Goal: Task Accomplishment & Management: Complete application form

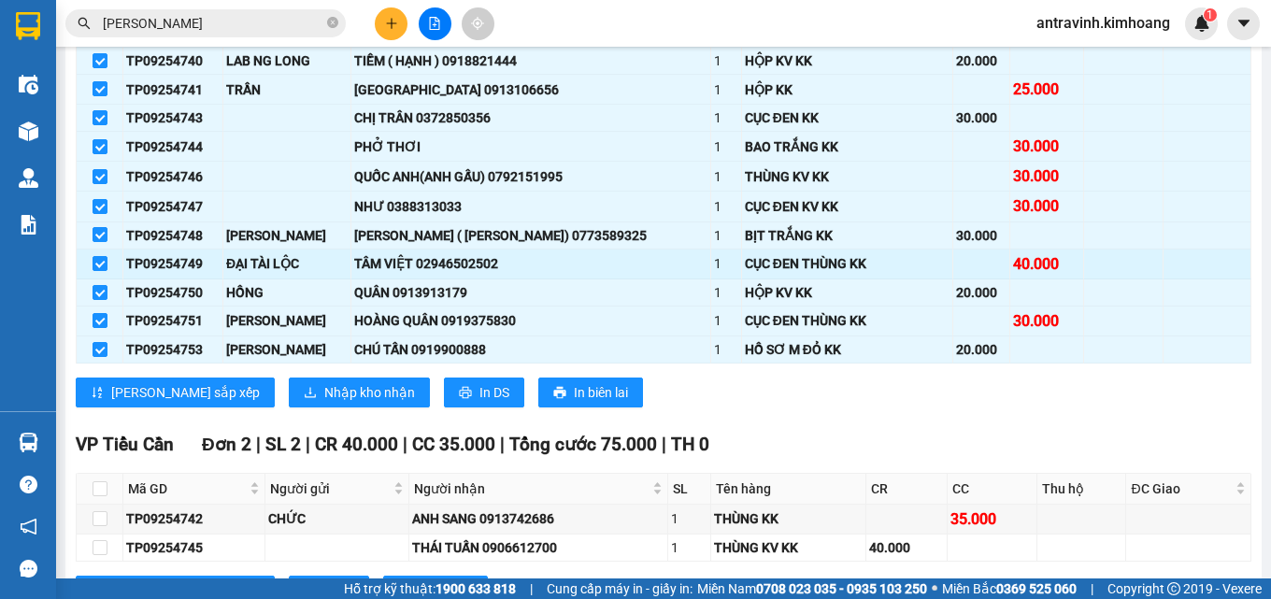
scroll to position [1309, 0]
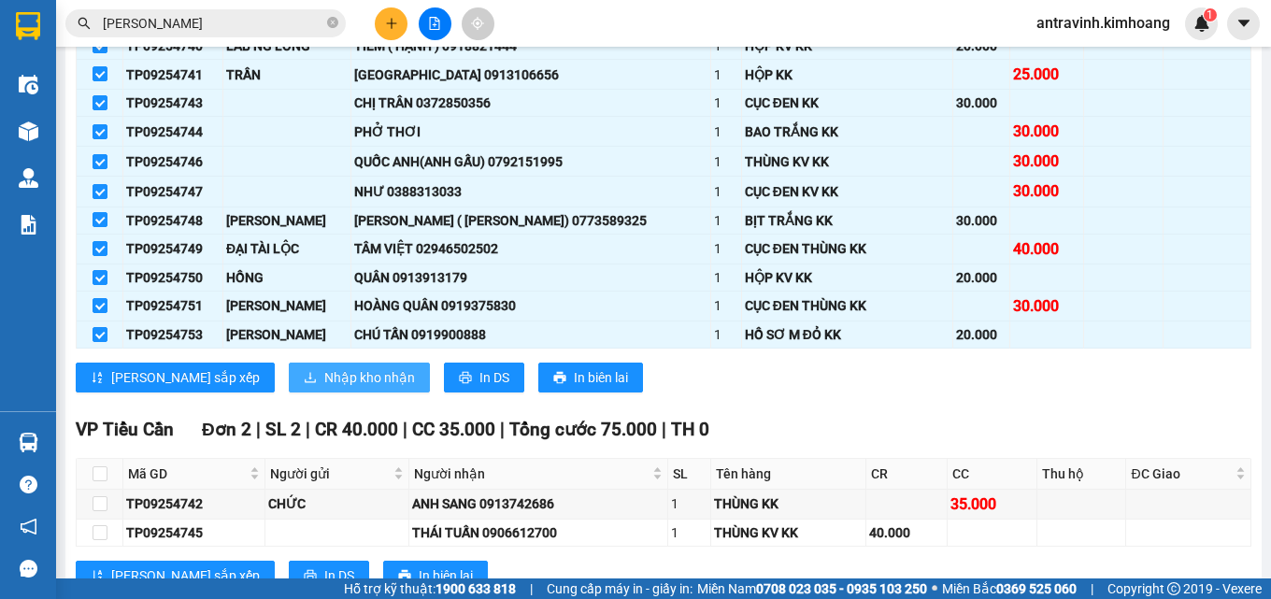
click at [324, 388] on span "Nhập kho nhận" at bounding box center [369, 377] width 91 height 21
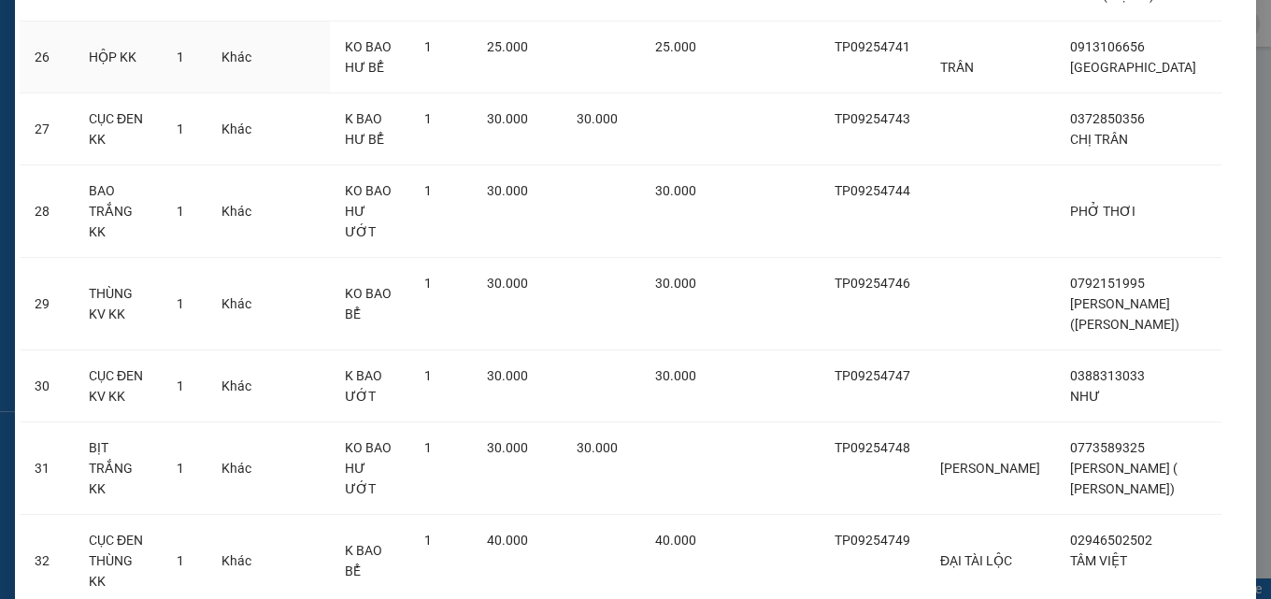
scroll to position [2358, 0]
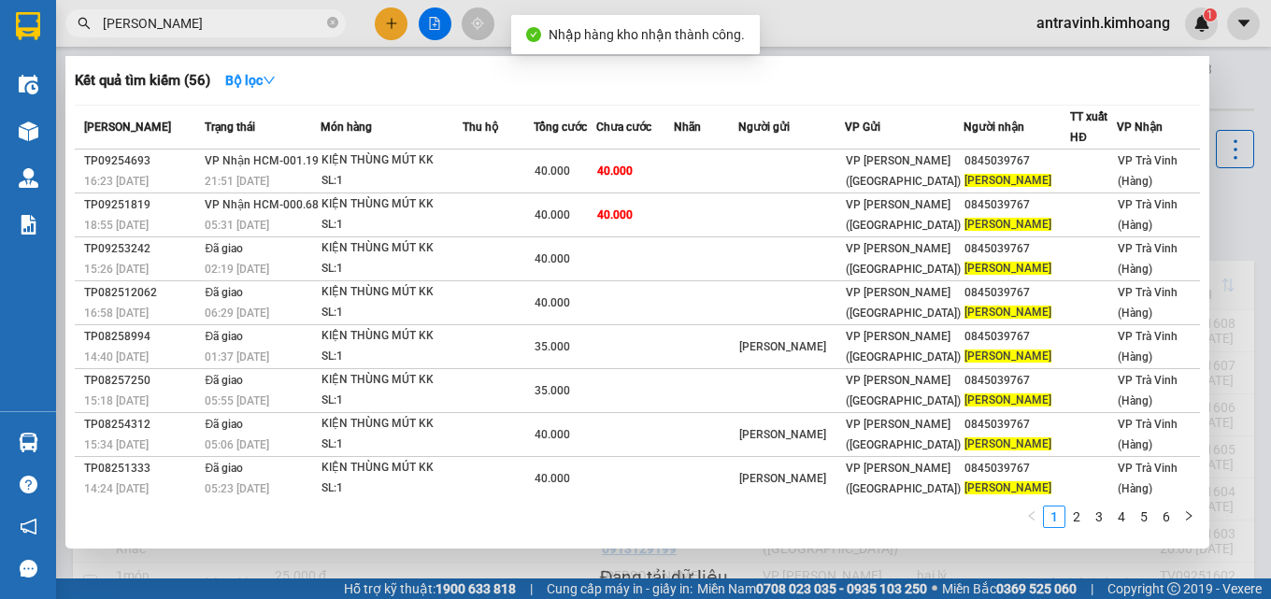
click at [212, 27] on input "[PERSON_NAME]" at bounding box center [213, 23] width 221 height 21
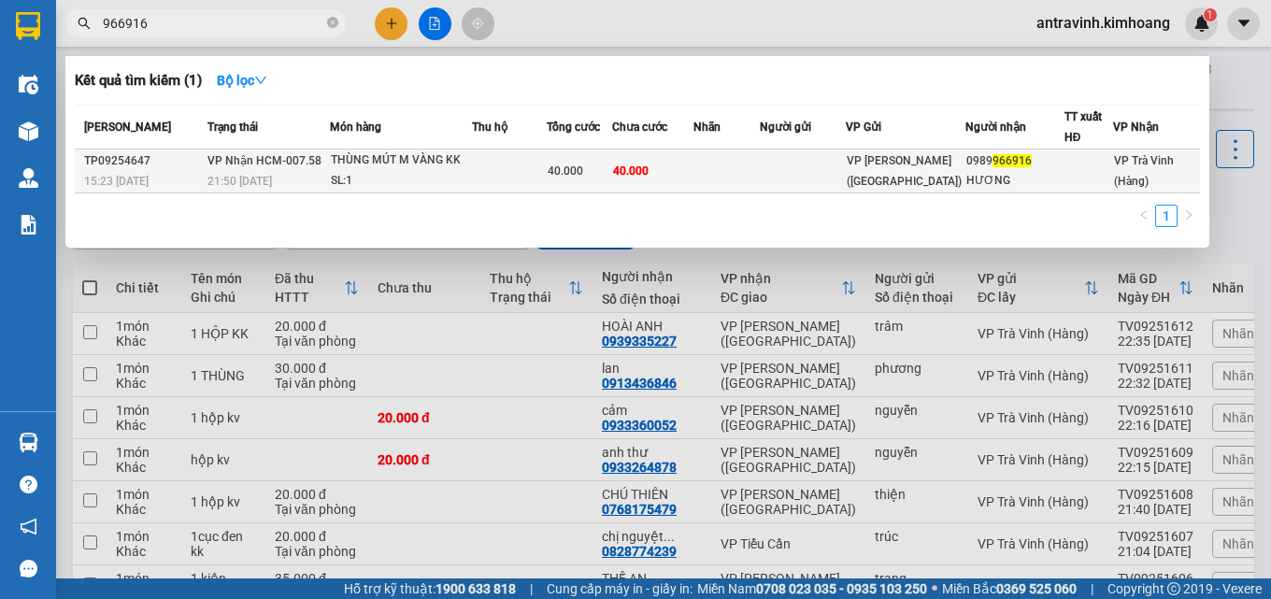
type input "966916"
click at [731, 174] on td at bounding box center [727, 172] width 66 height 44
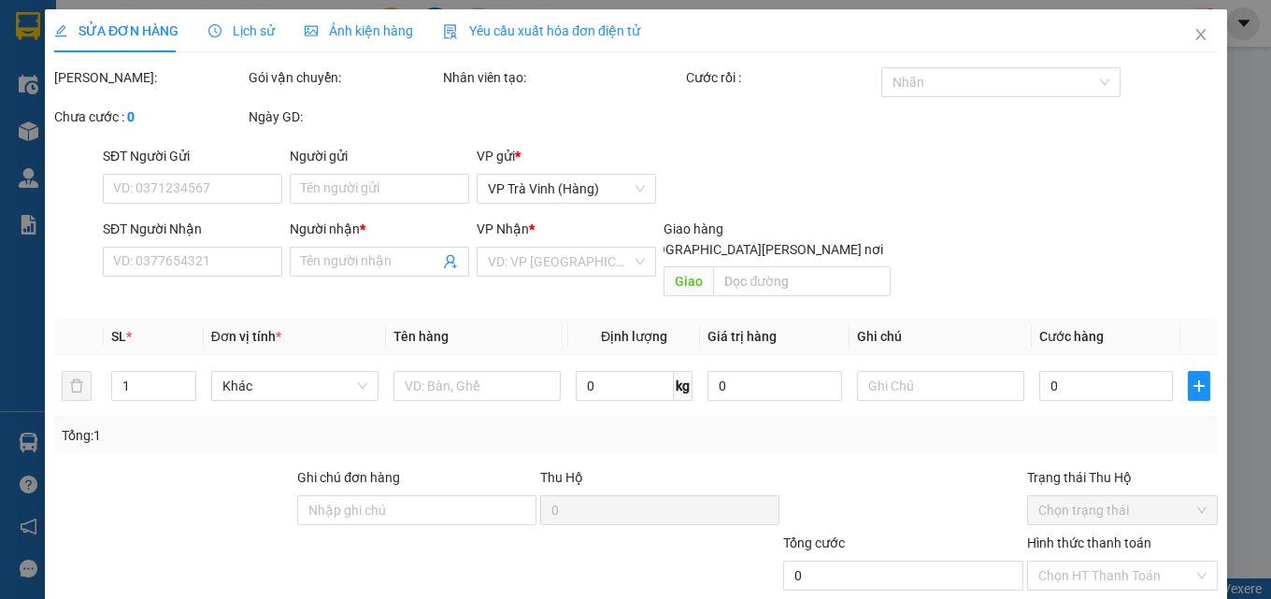
type input "0989966916"
type input "HƯƠNG"
type input "40.000"
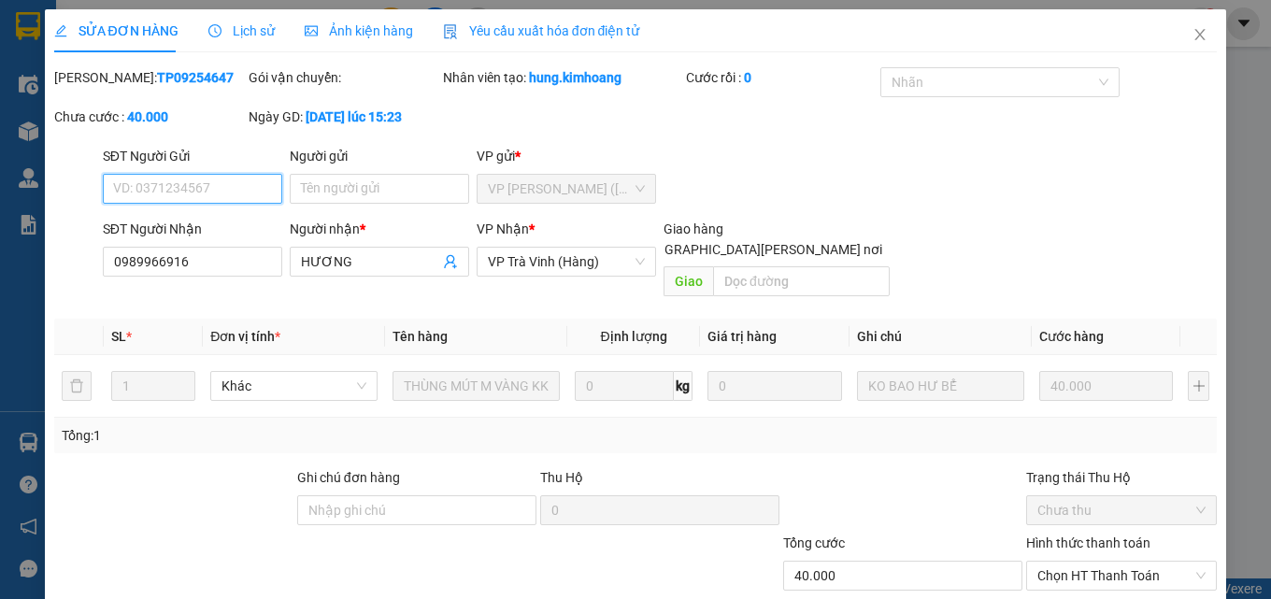
scroll to position [96, 0]
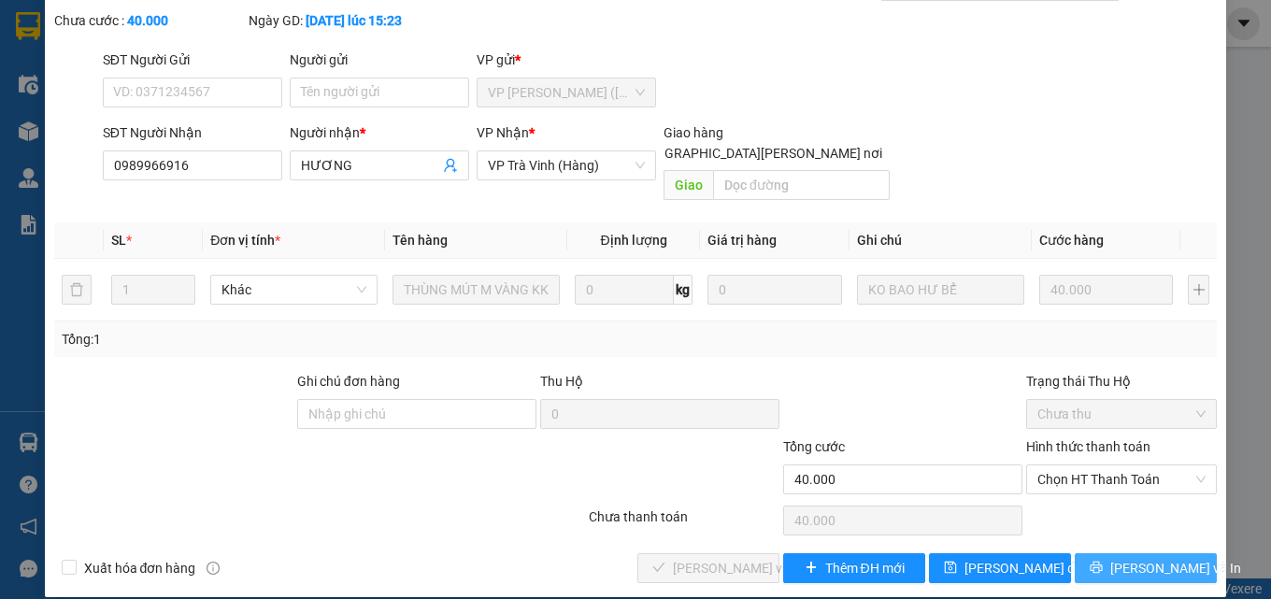
click at [1113, 553] on button "[PERSON_NAME] và In" at bounding box center [1146, 568] width 142 height 30
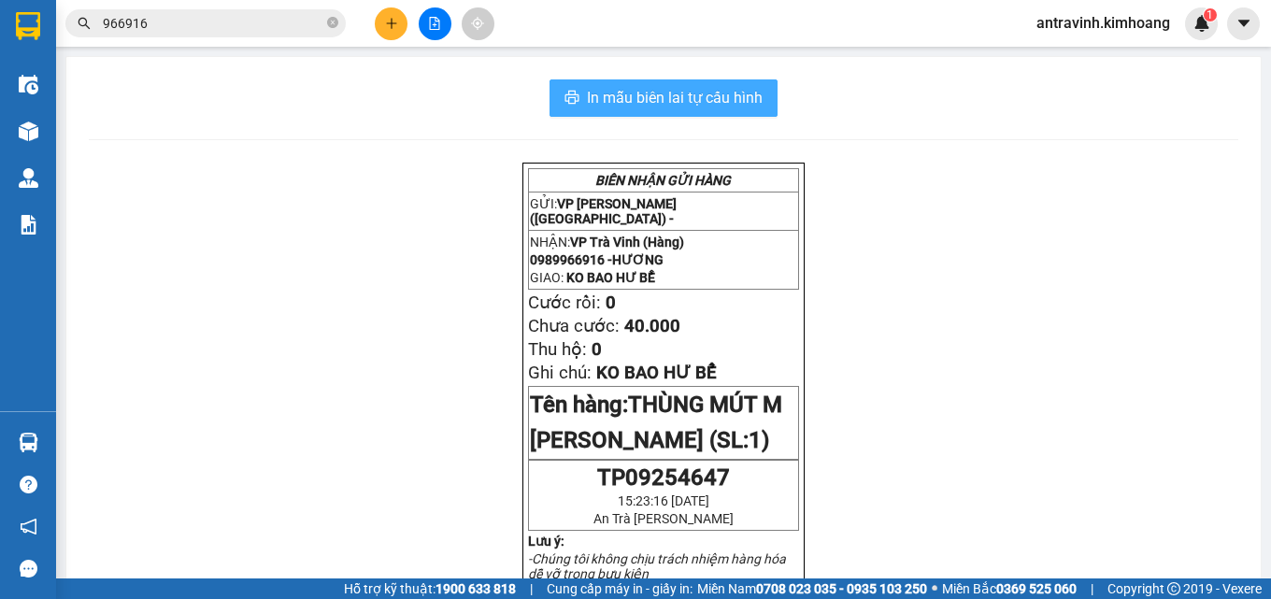
click at [713, 88] on span "In mẫu biên lai tự cấu hình" at bounding box center [675, 97] width 176 height 23
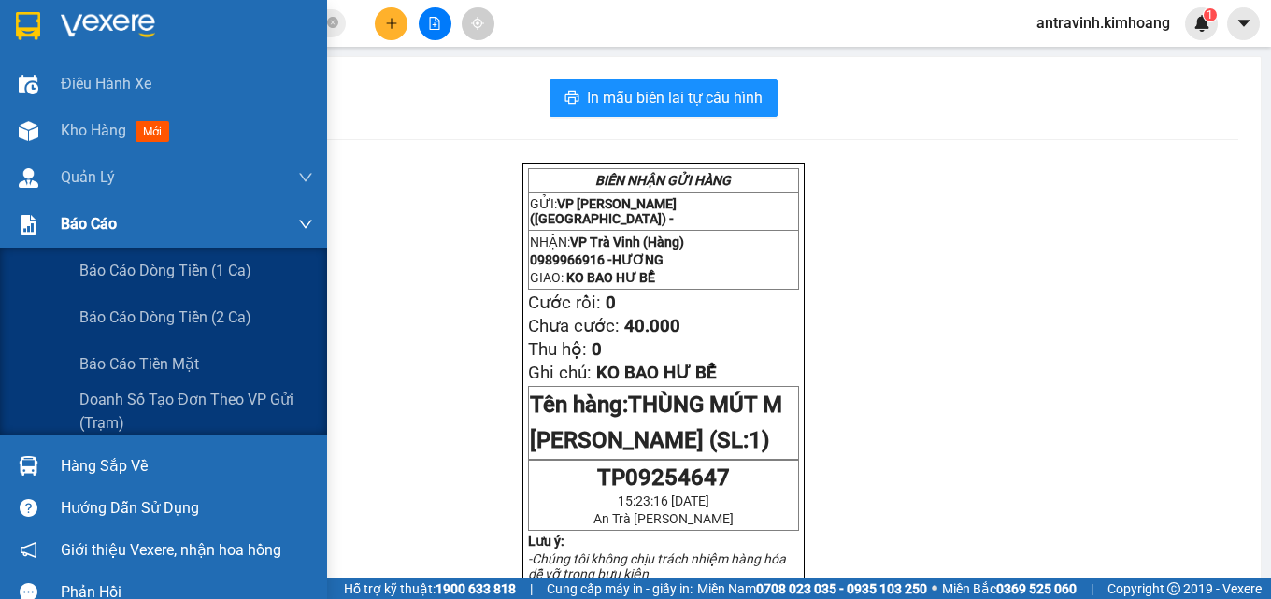
click at [42, 231] on div at bounding box center [28, 224] width 33 height 33
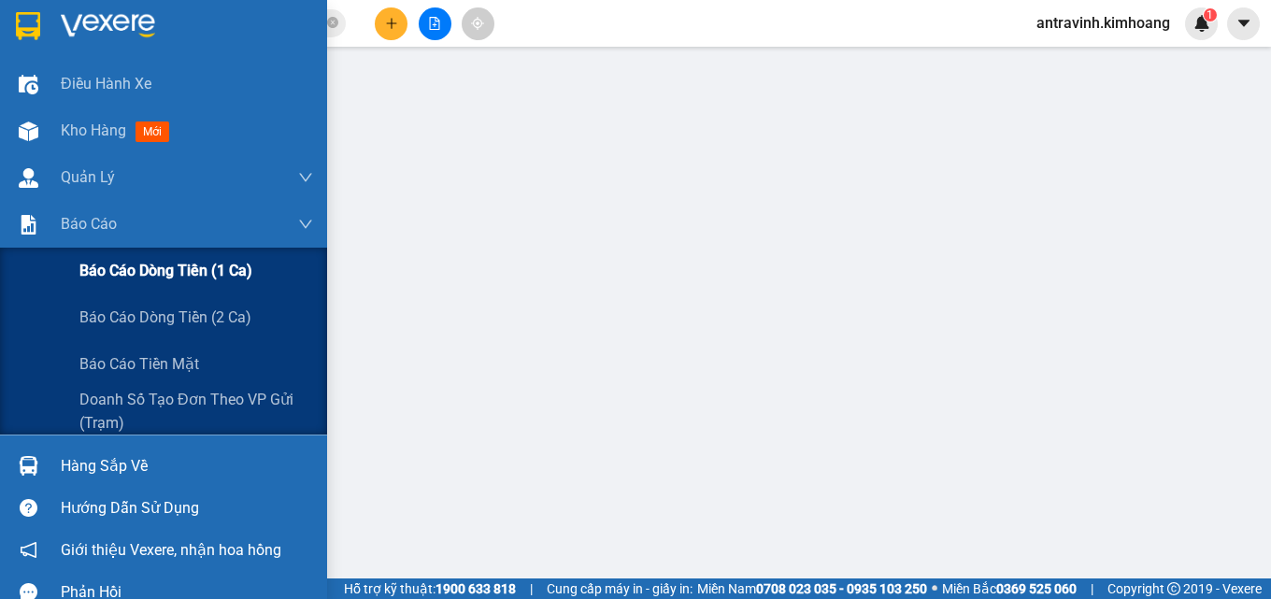
click at [118, 263] on span "Báo cáo dòng tiền (1 ca)" at bounding box center [165, 270] width 173 height 23
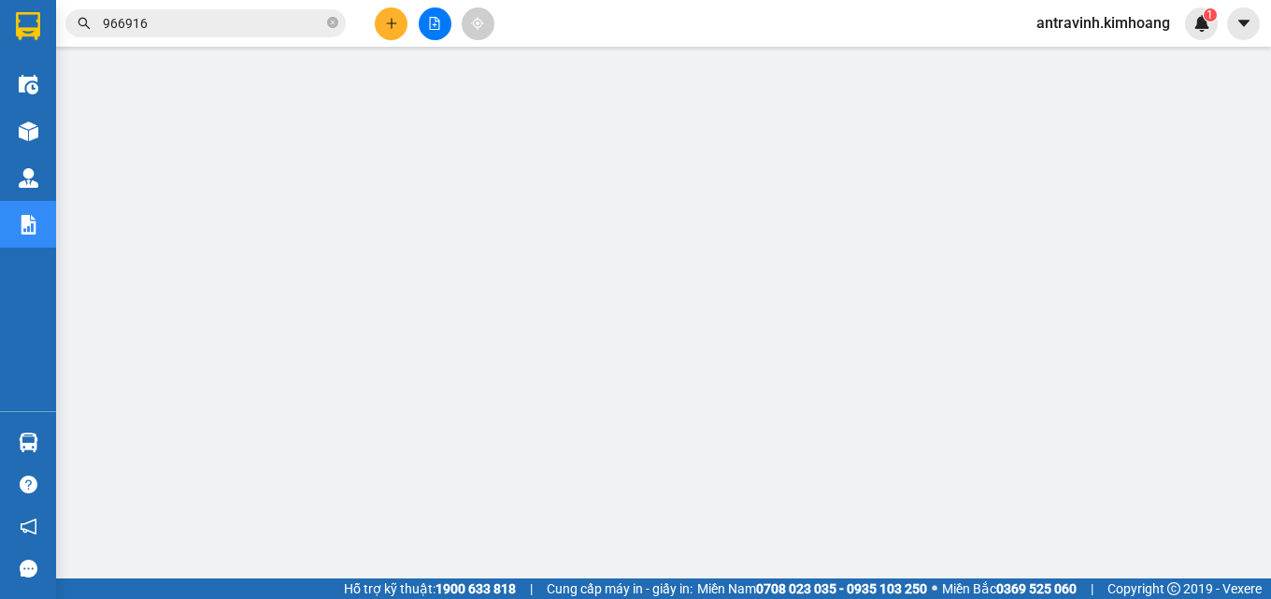
click at [183, 17] on input "966916" at bounding box center [213, 23] width 221 height 21
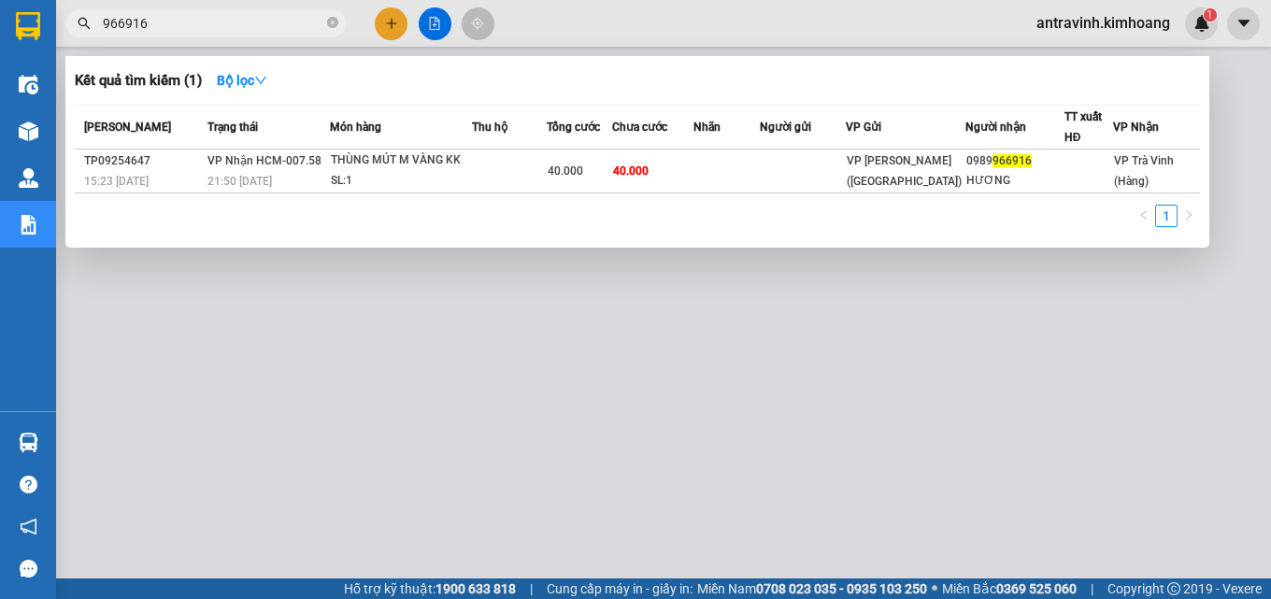
click at [183, 17] on input "966916" at bounding box center [213, 23] width 221 height 21
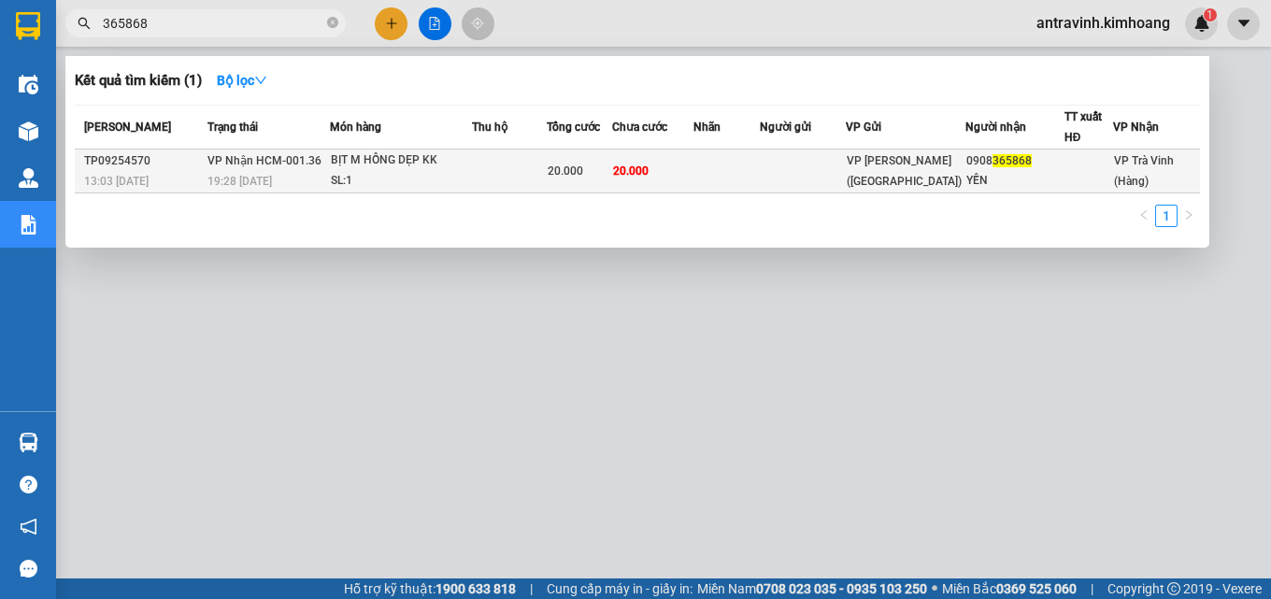
type input "365868"
click at [582, 165] on span "20.000" at bounding box center [566, 171] width 36 height 13
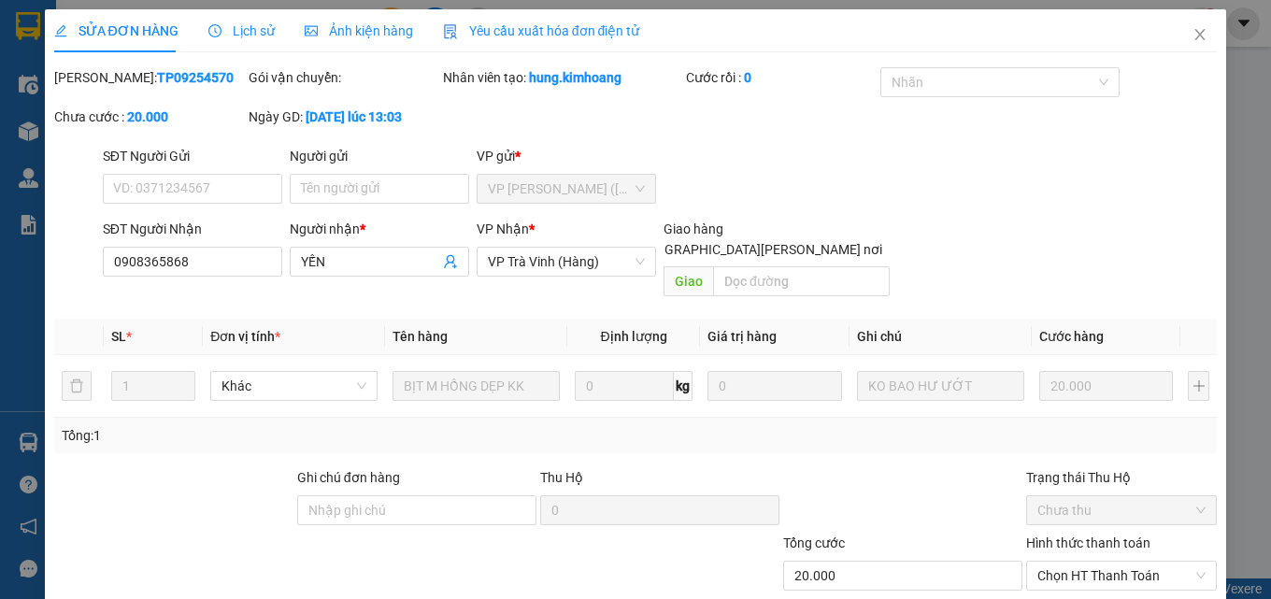
type input "0908365868"
type input "YẾN"
type input "20.000"
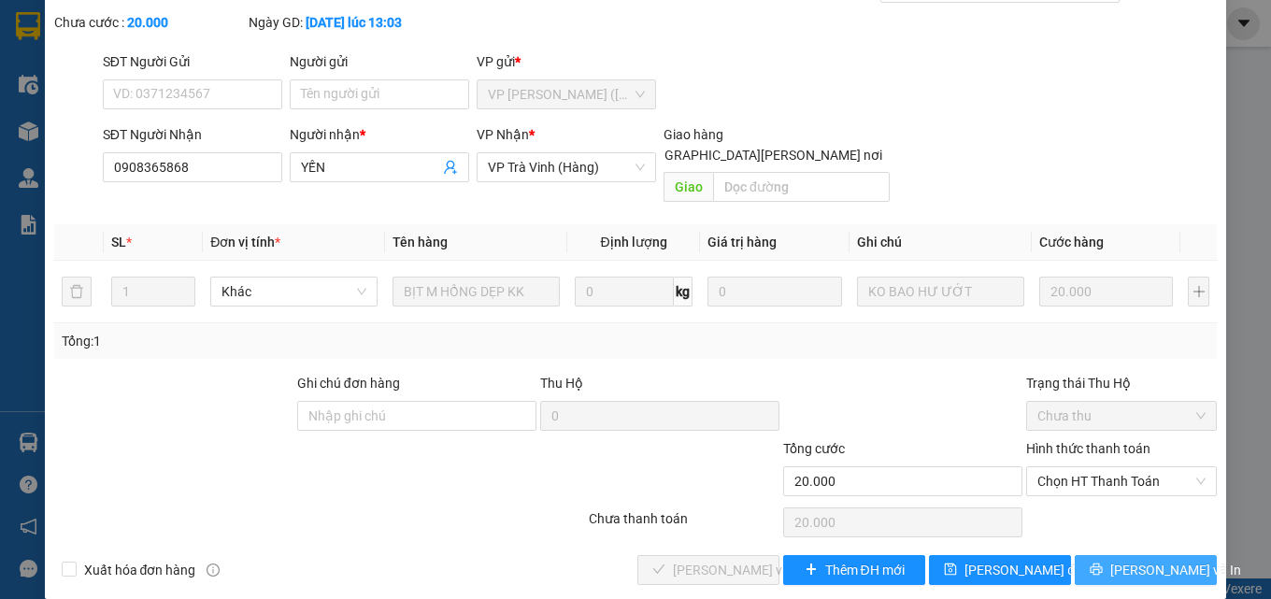
click at [1111, 555] on button "[PERSON_NAME] và In" at bounding box center [1146, 570] width 142 height 30
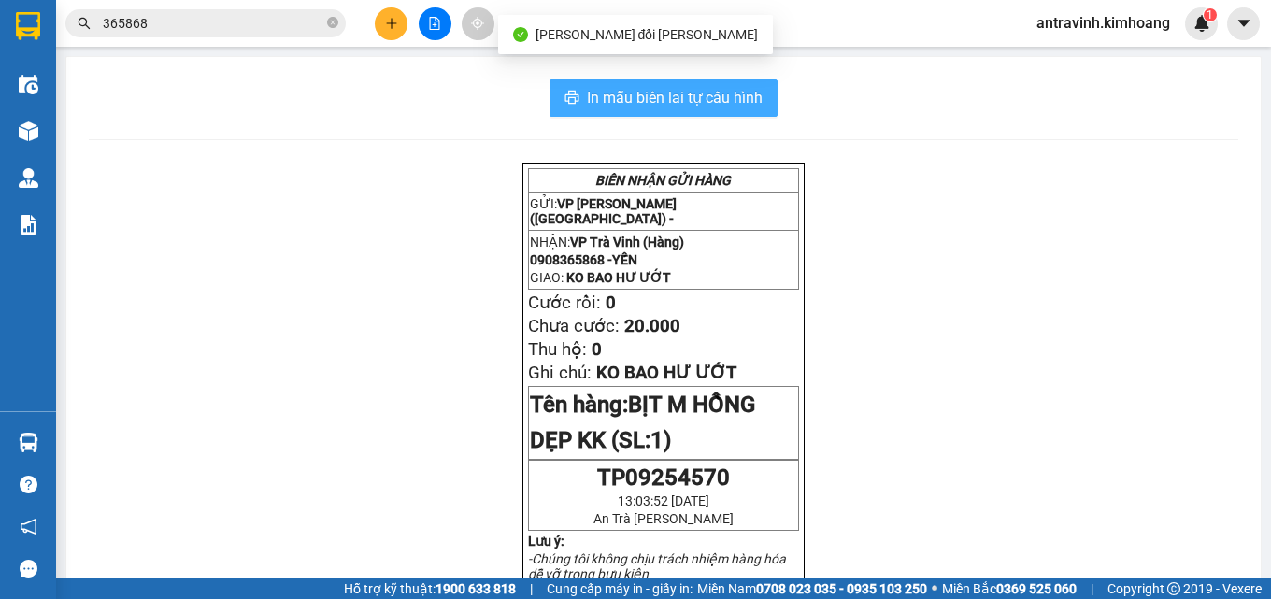
click at [764, 94] on button "In mẫu biên lai tự cấu hình" at bounding box center [664, 97] width 228 height 37
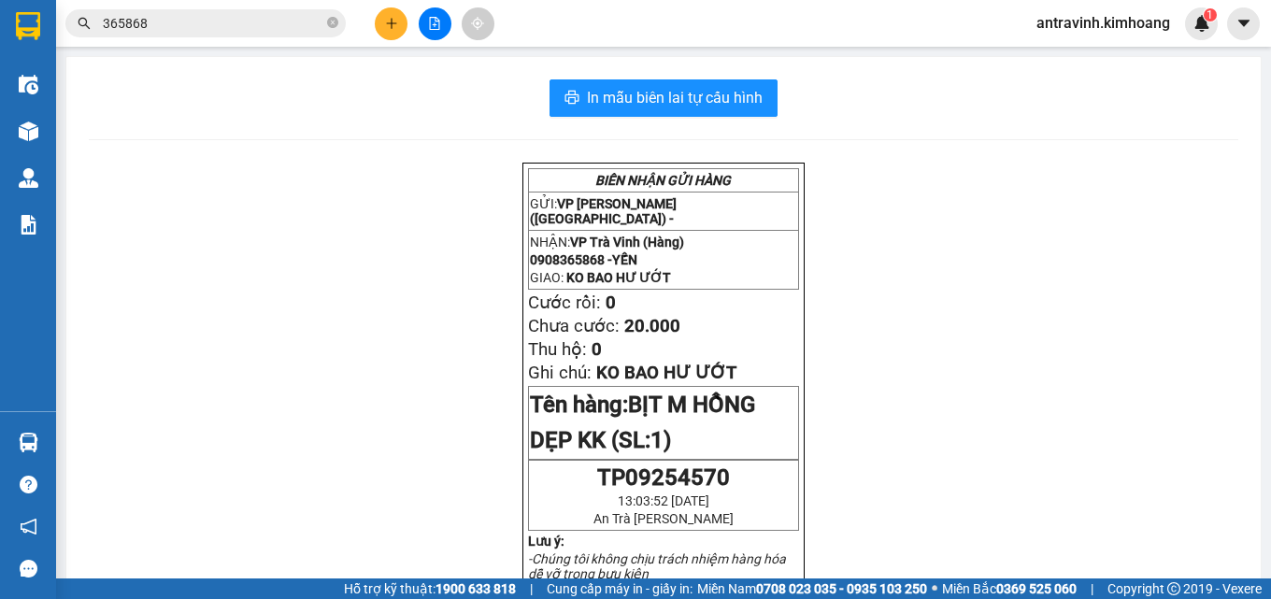
click at [206, 20] on input "365868" at bounding box center [213, 23] width 221 height 21
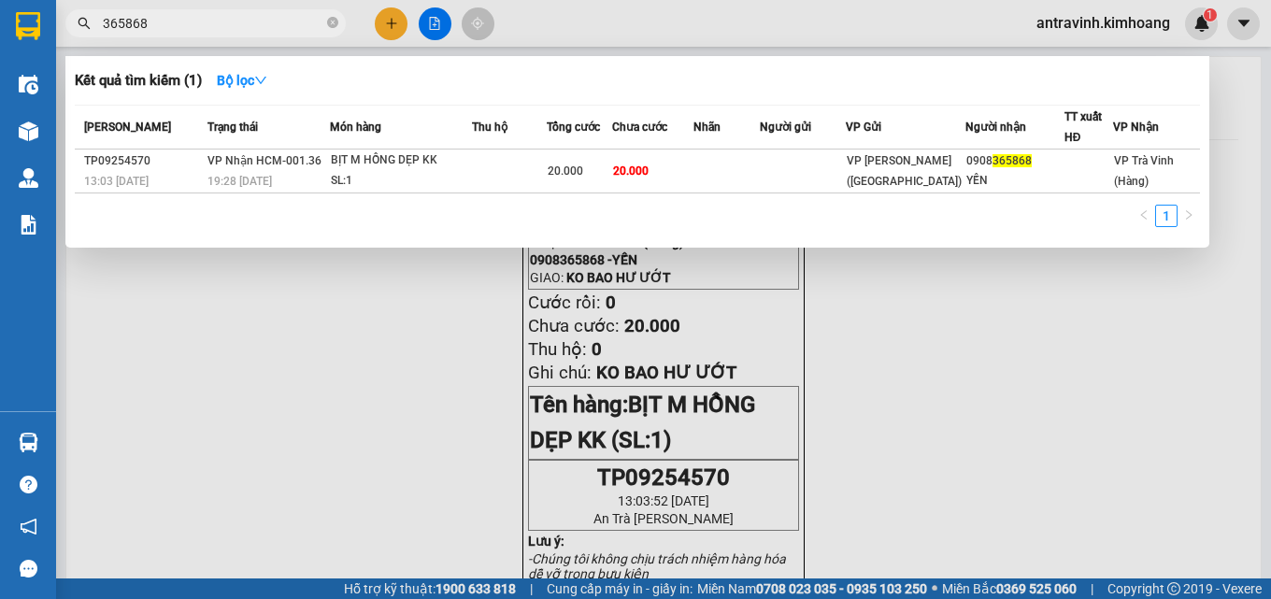
click at [206, 20] on input "365868" at bounding box center [213, 23] width 221 height 21
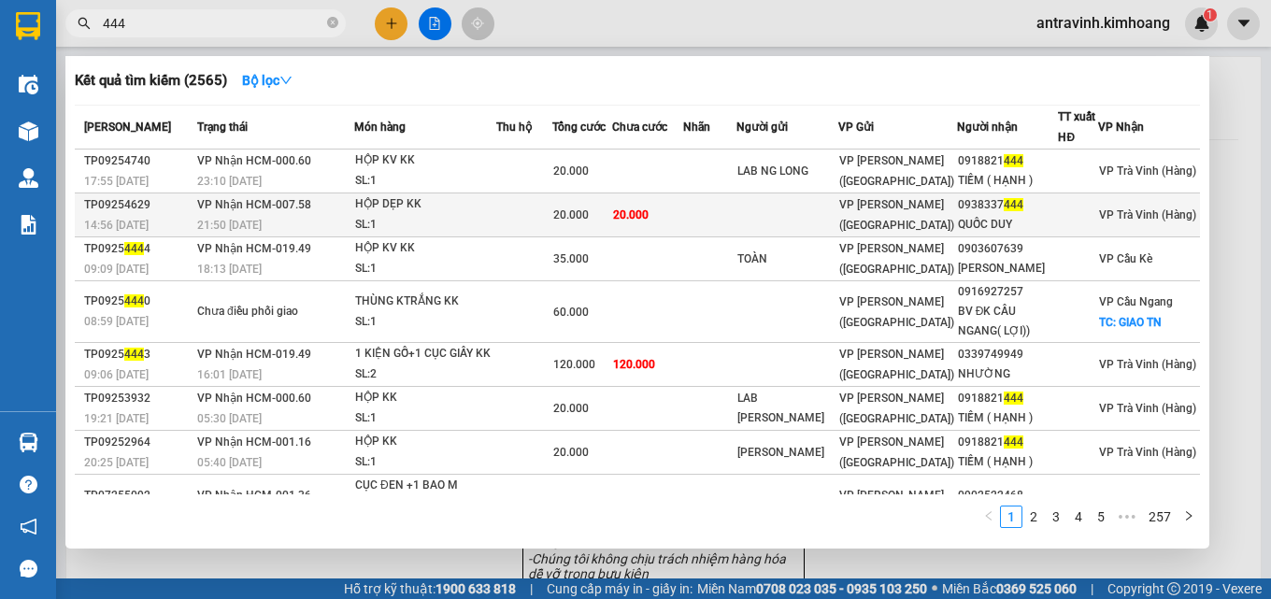
type input "444"
click at [683, 217] on td "20.000" at bounding box center [647, 216] width 71 height 44
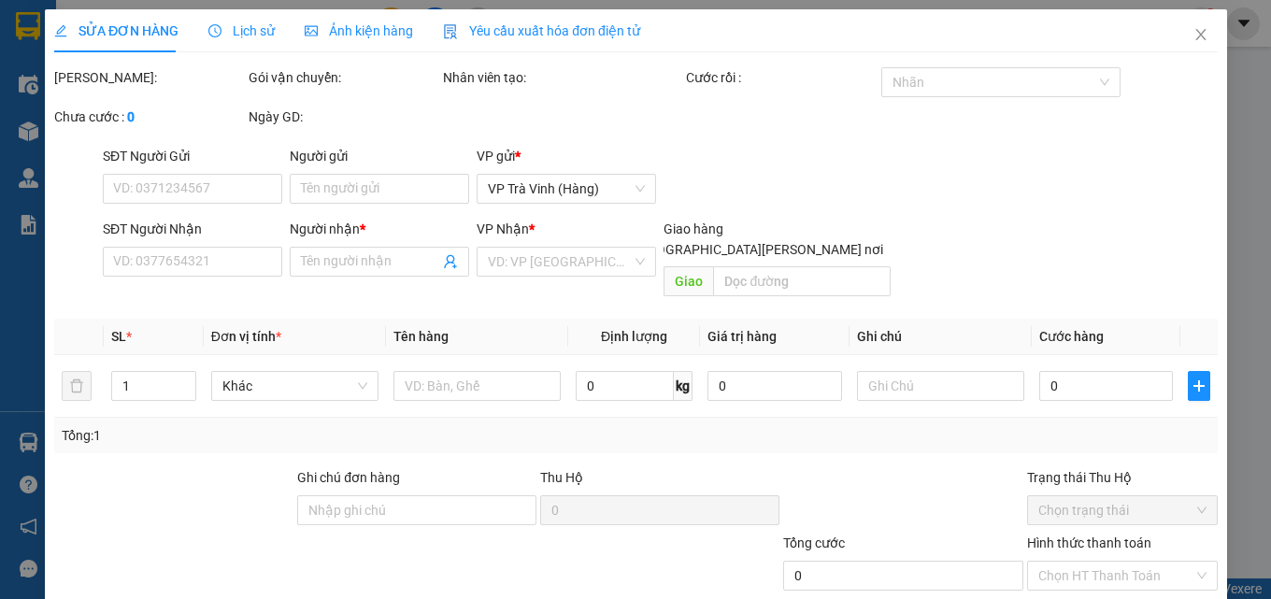
type input "0938337444"
type input "QUỐC DUY"
type input "20.000"
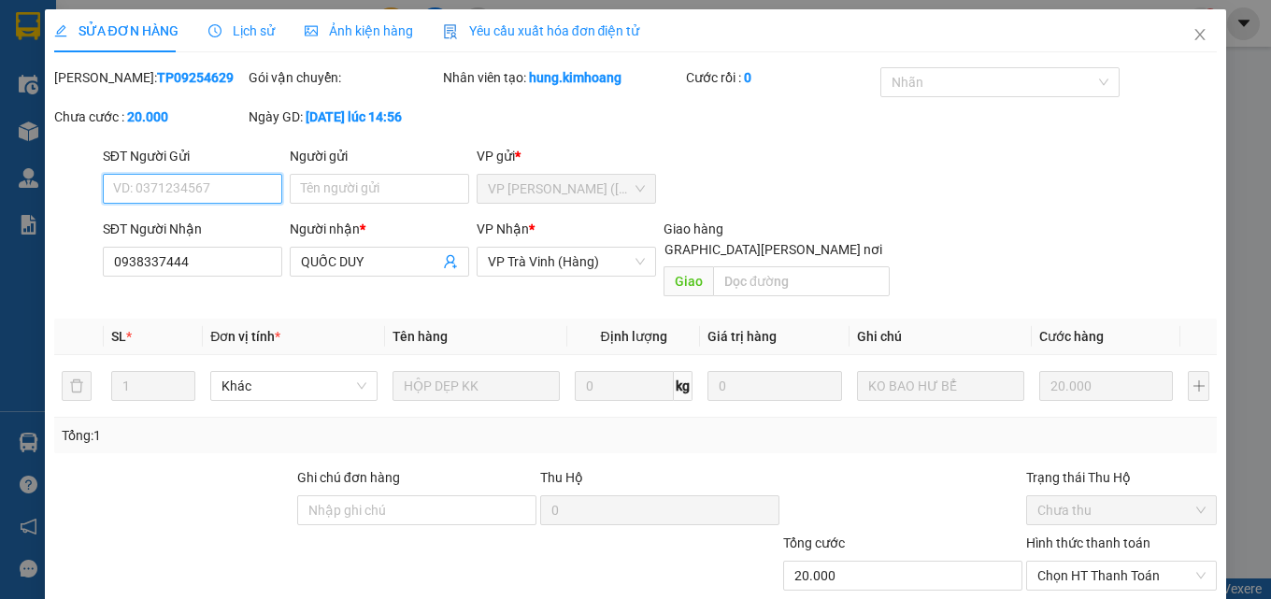
scroll to position [87, 0]
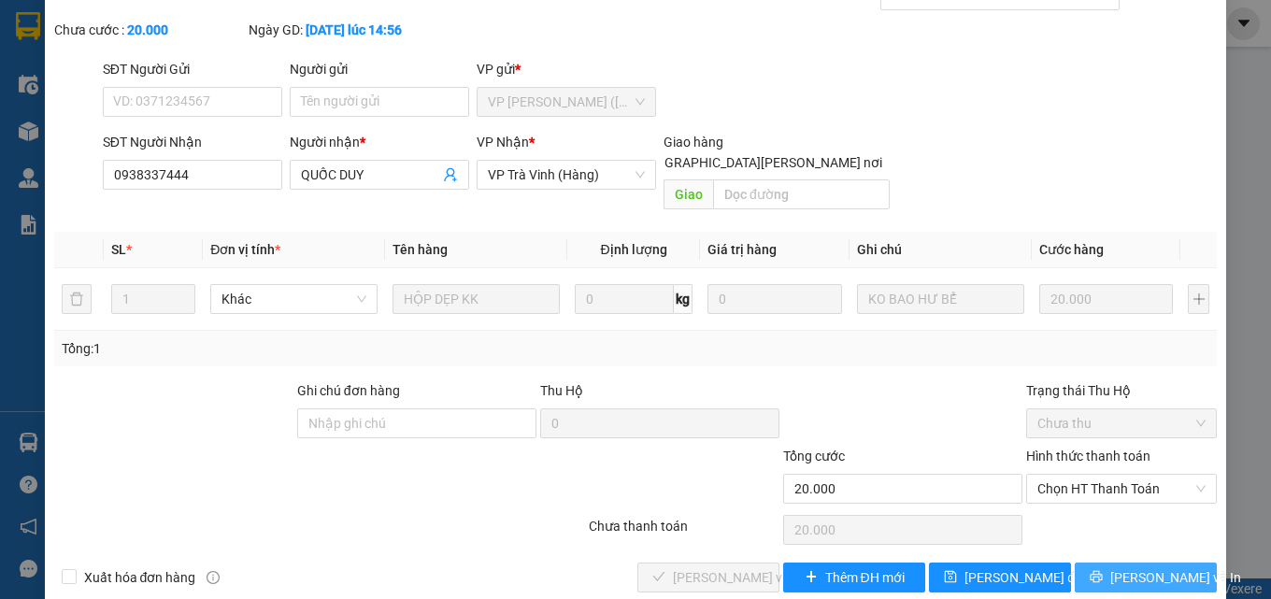
click at [1147, 567] on span "[PERSON_NAME] và In" at bounding box center [1176, 577] width 131 height 21
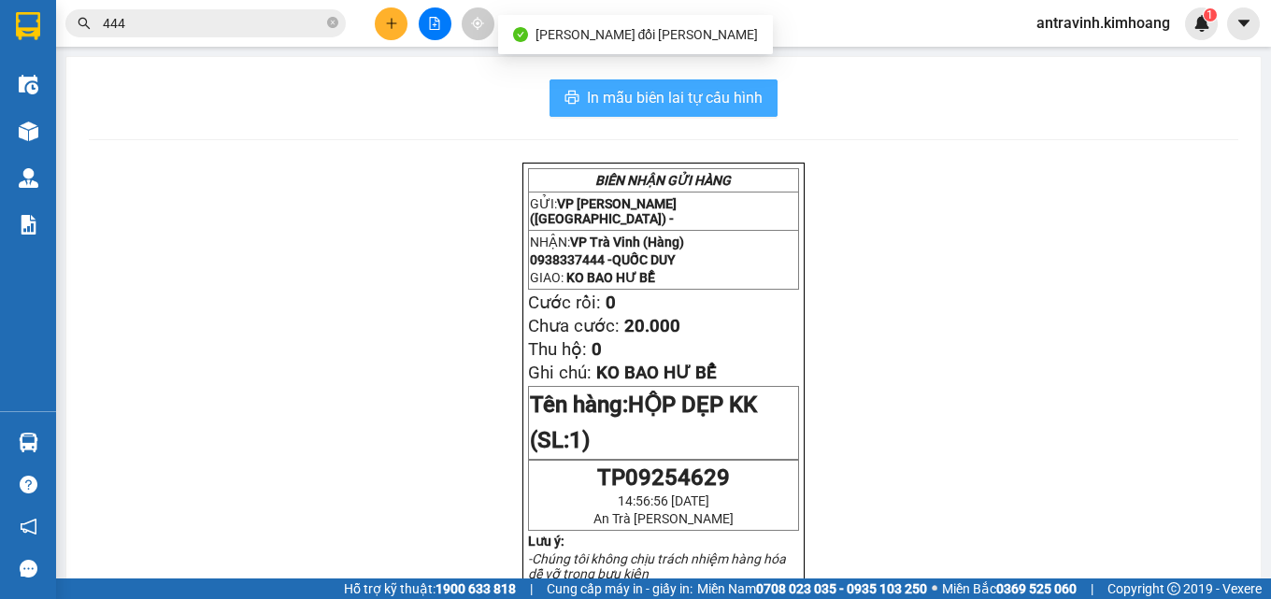
click at [741, 89] on span "In mẫu biên lai tự cấu hình" at bounding box center [675, 97] width 176 height 23
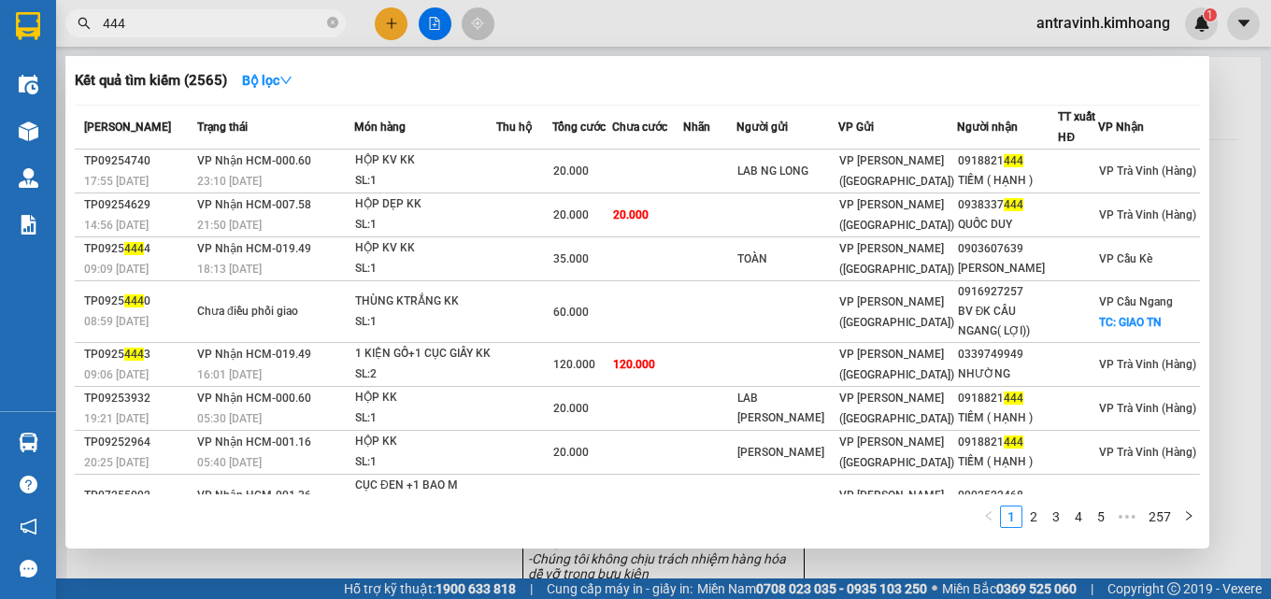
click at [264, 26] on input "444" at bounding box center [213, 23] width 221 height 21
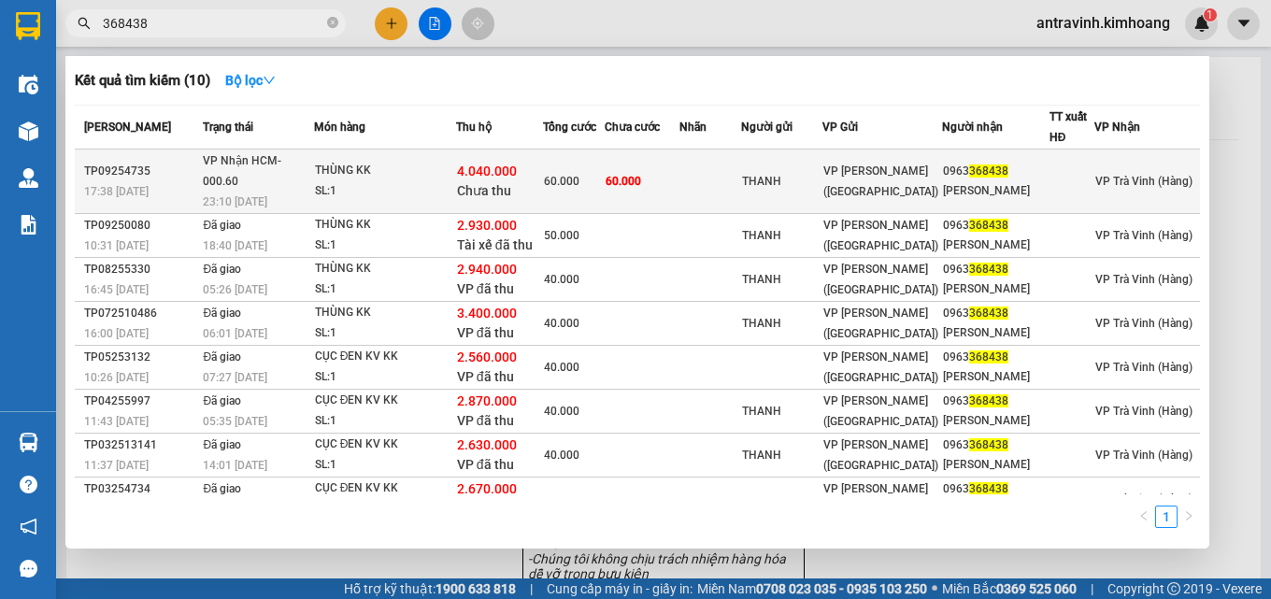
type input "368438"
click at [681, 172] on td "60.000" at bounding box center [643, 182] width 76 height 65
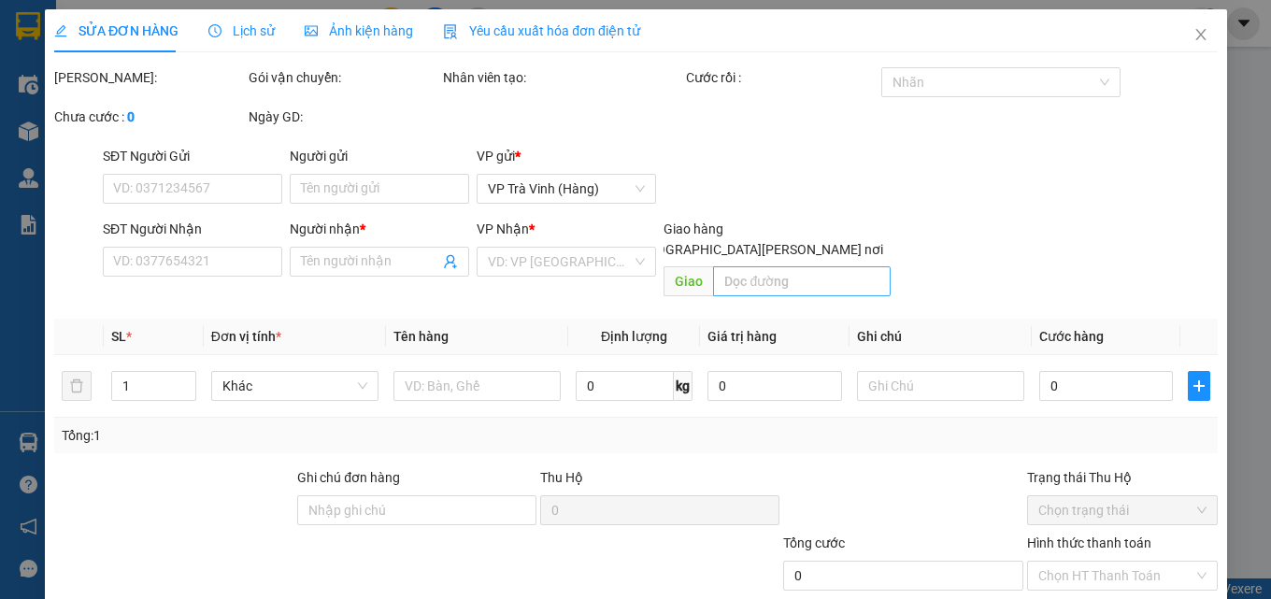
type input "THANH"
type input "0963368438"
type input "[PERSON_NAME]"
type input "4.040.000"
type input "60.000"
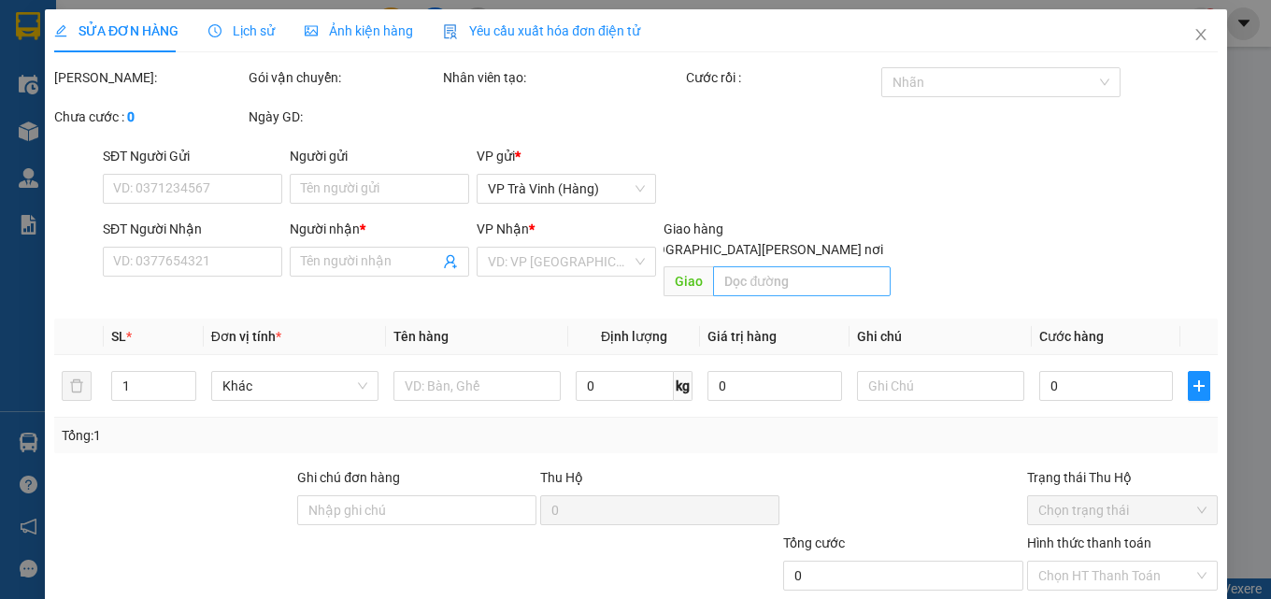
type input "60.000"
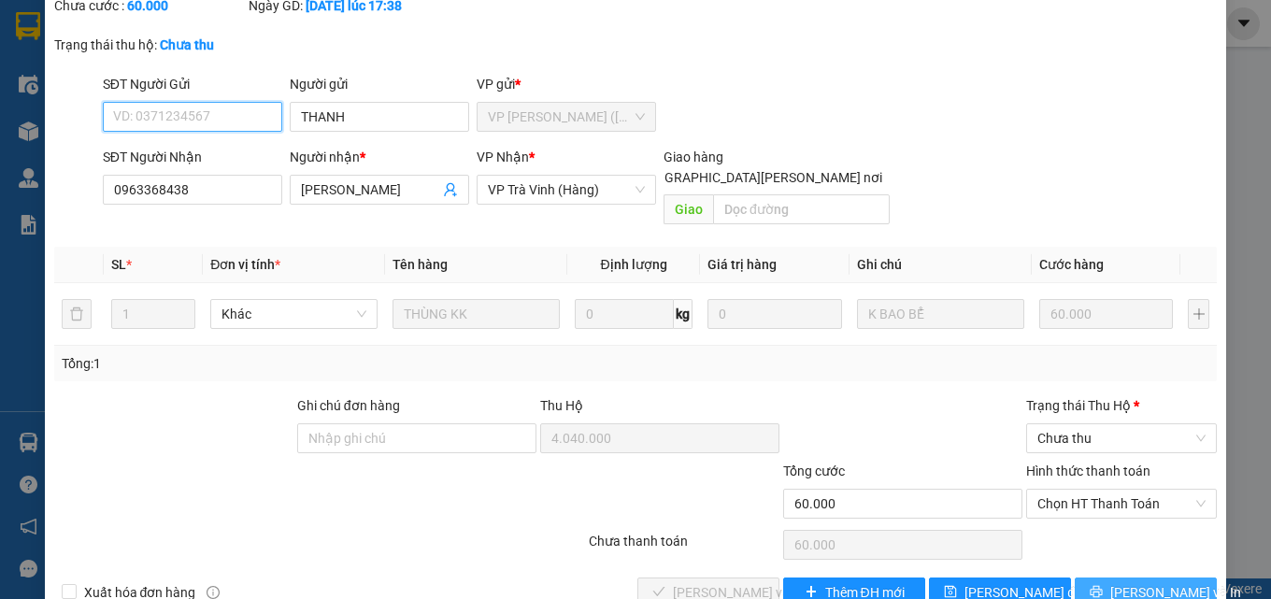
scroll to position [136, 0]
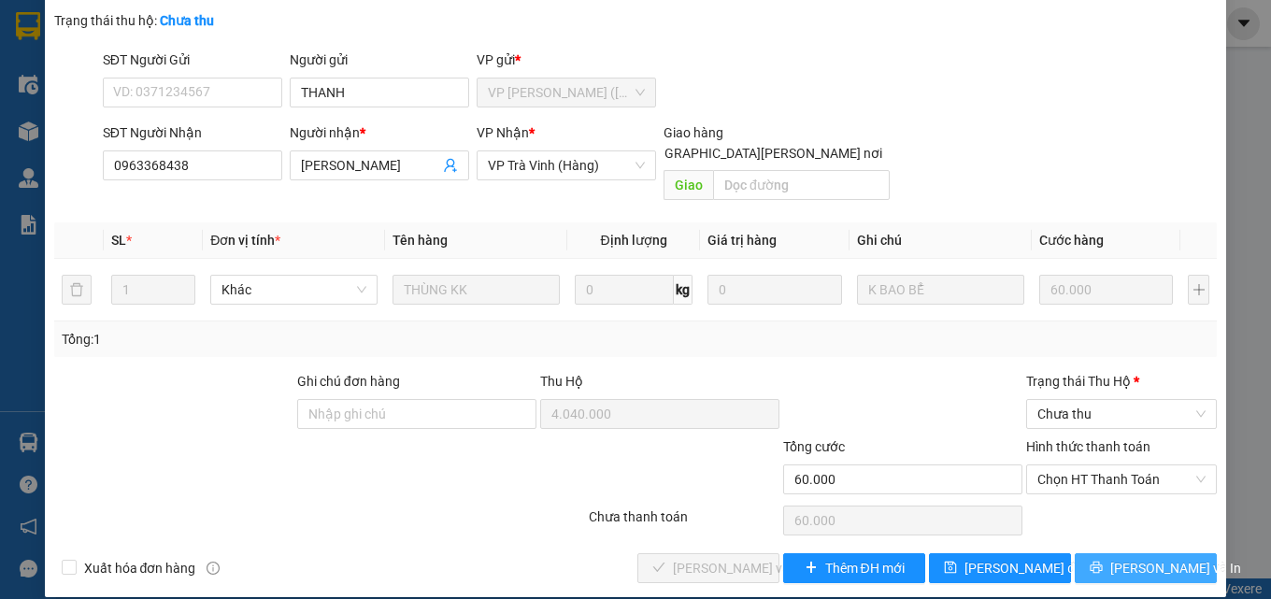
click at [1100, 553] on button "[PERSON_NAME] và In" at bounding box center [1146, 568] width 142 height 30
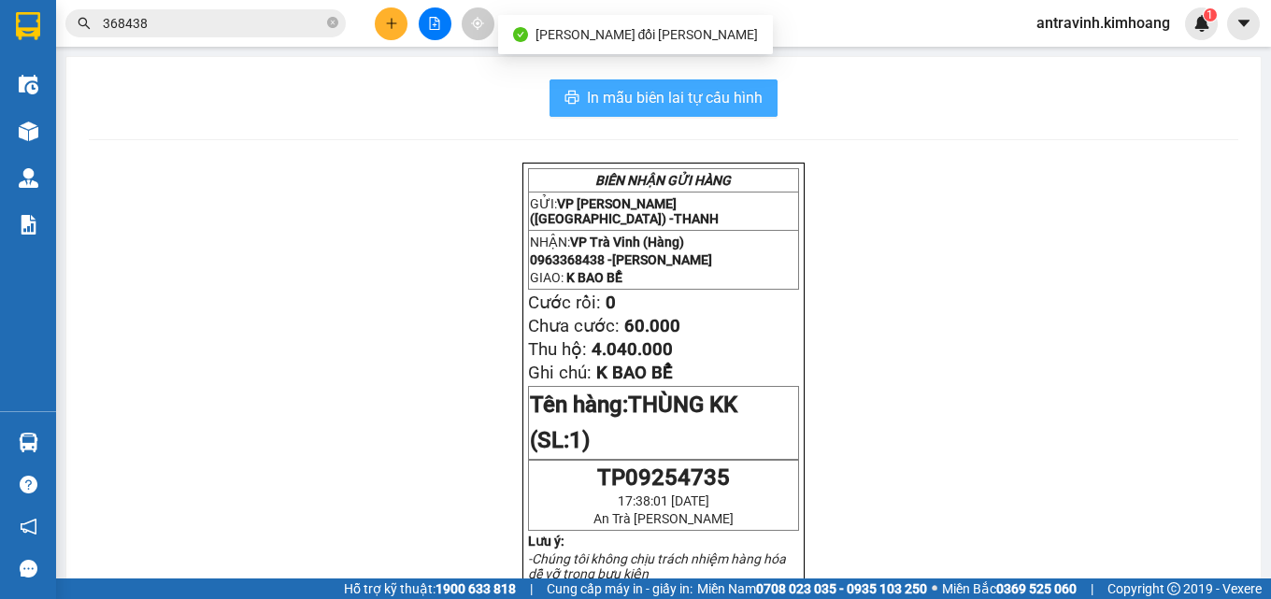
click at [742, 94] on span "In mẫu biên lai tự cấu hình" at bounding box center [675, 97] width 176 height 23
